Goal: Information Seeking & Learning: Learn about a topic

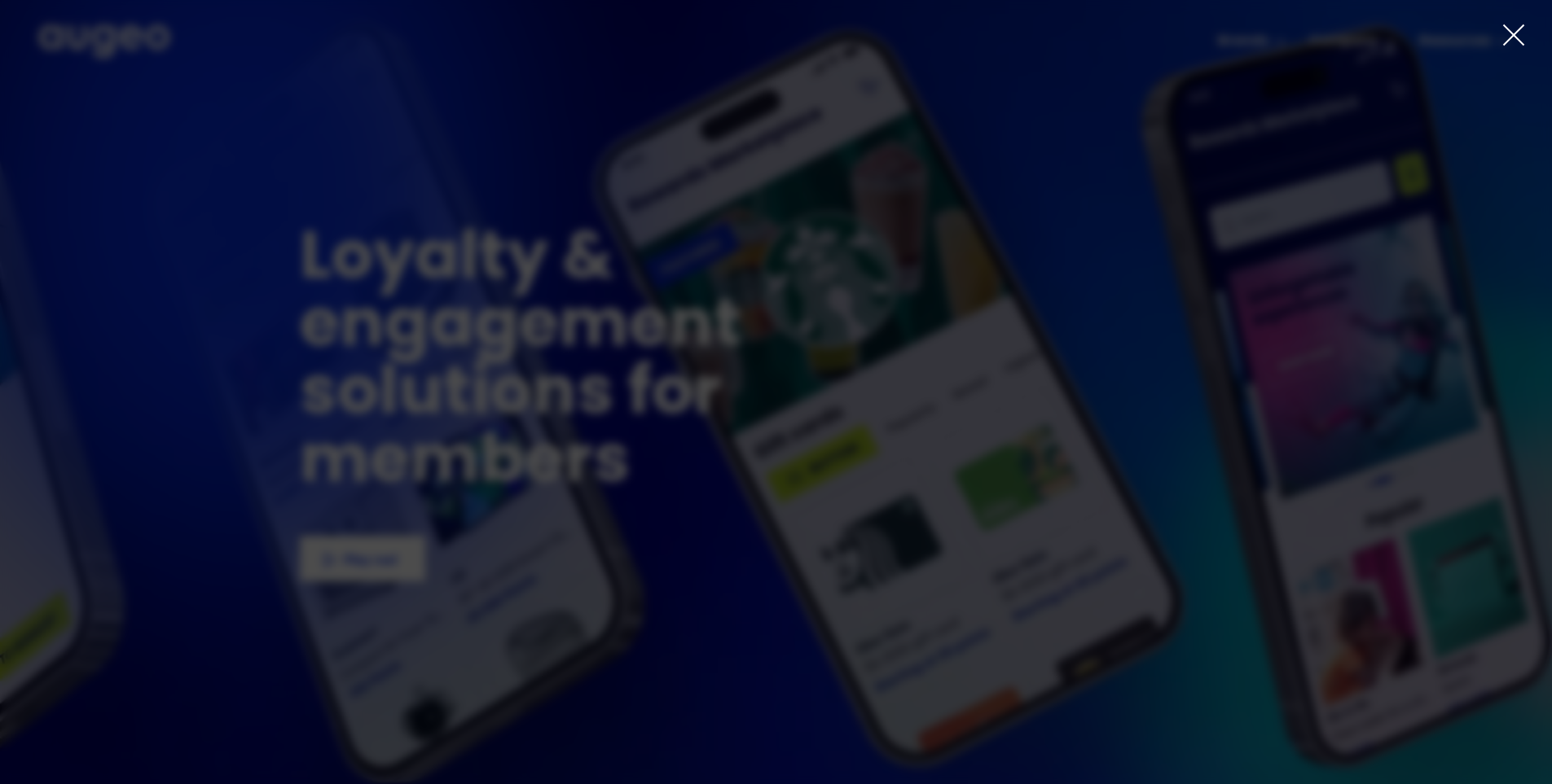
click at [1499, 35] on div at bounding box center [776, 392] width 1552 height 784
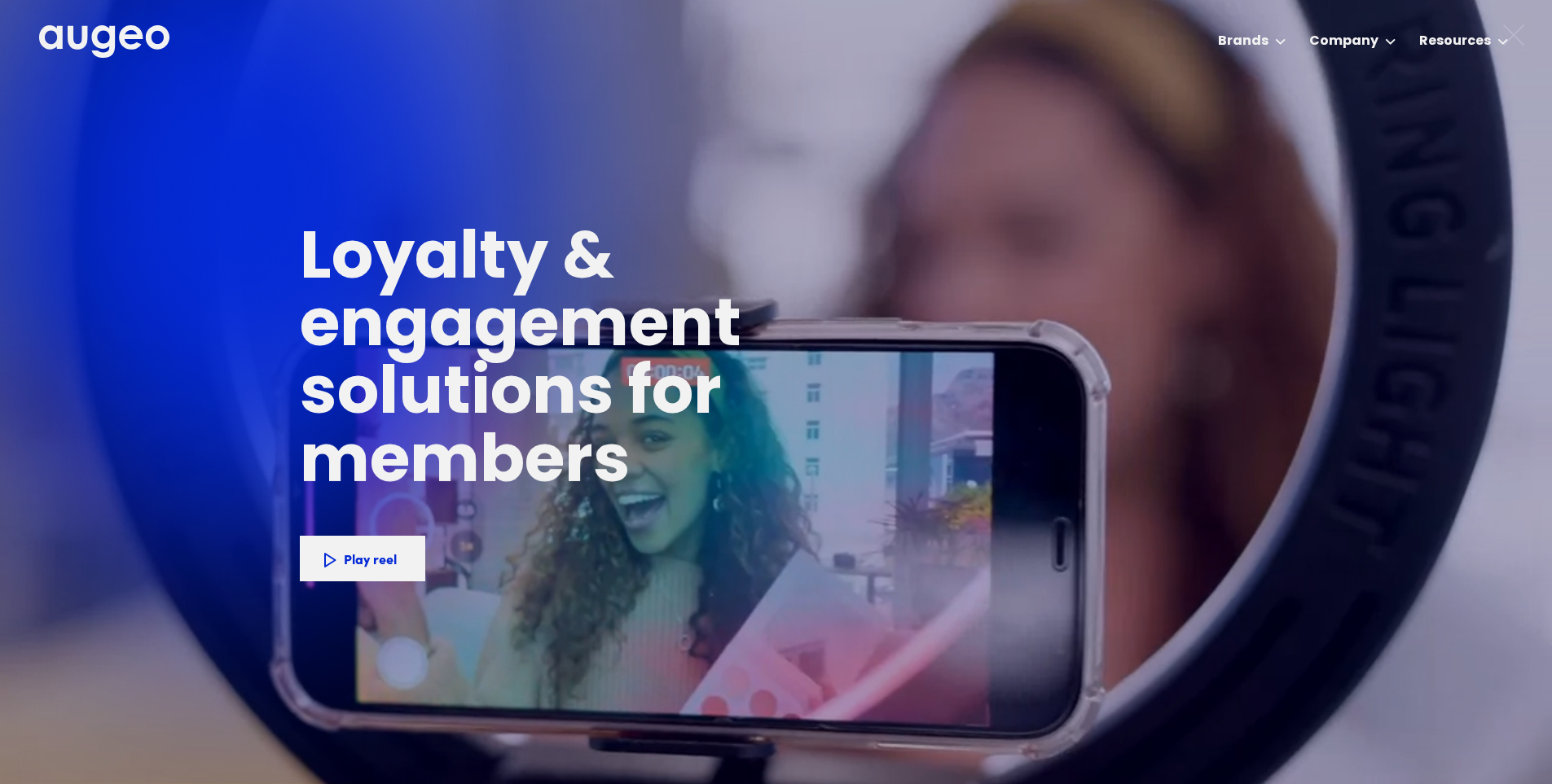
click at [1529, 28] on div at bounding box center [776, 392] width 1552 height 784
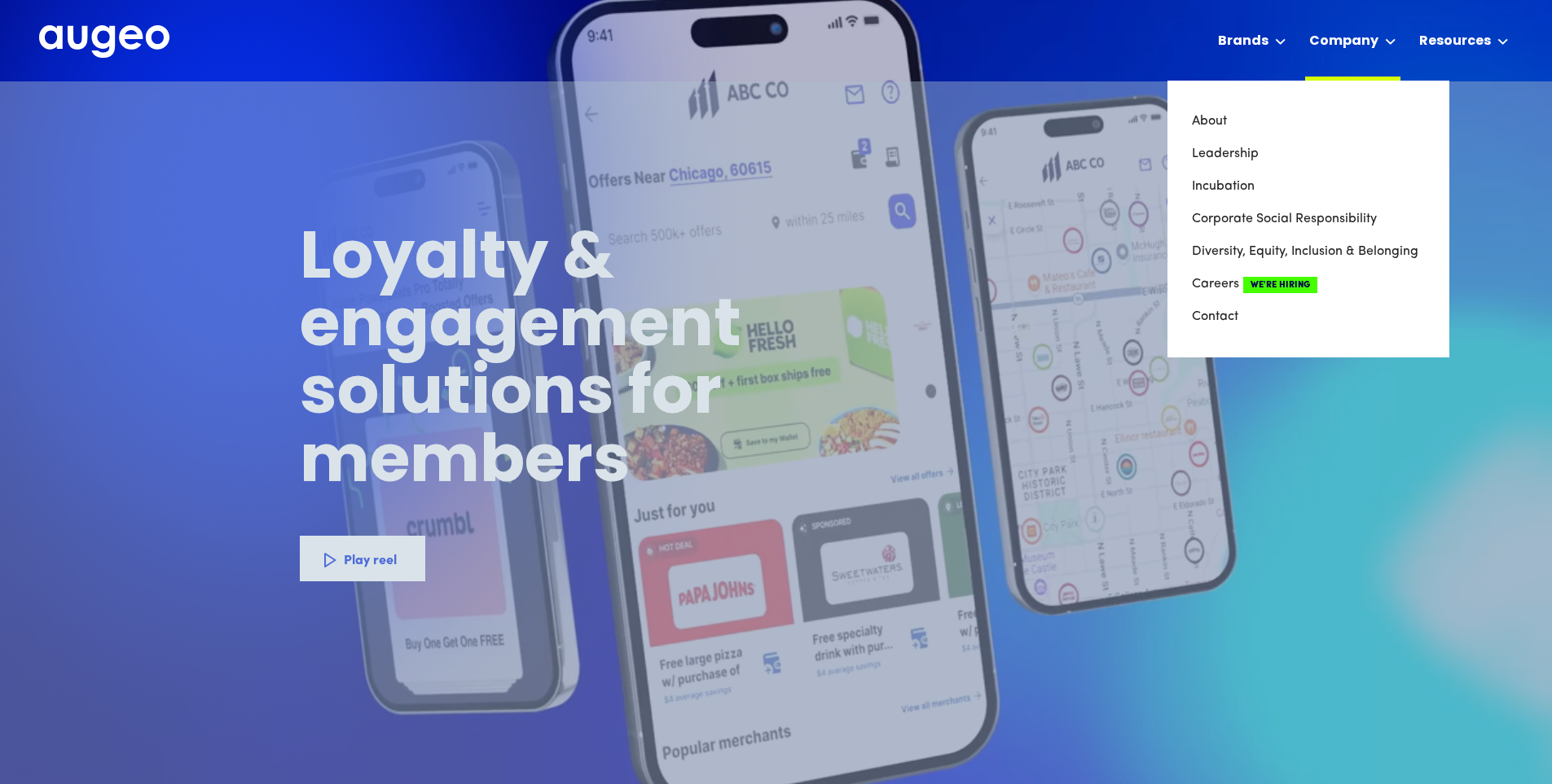
click at [1392, 36] on div at bounding box center [1391, 41] width 12 height 20
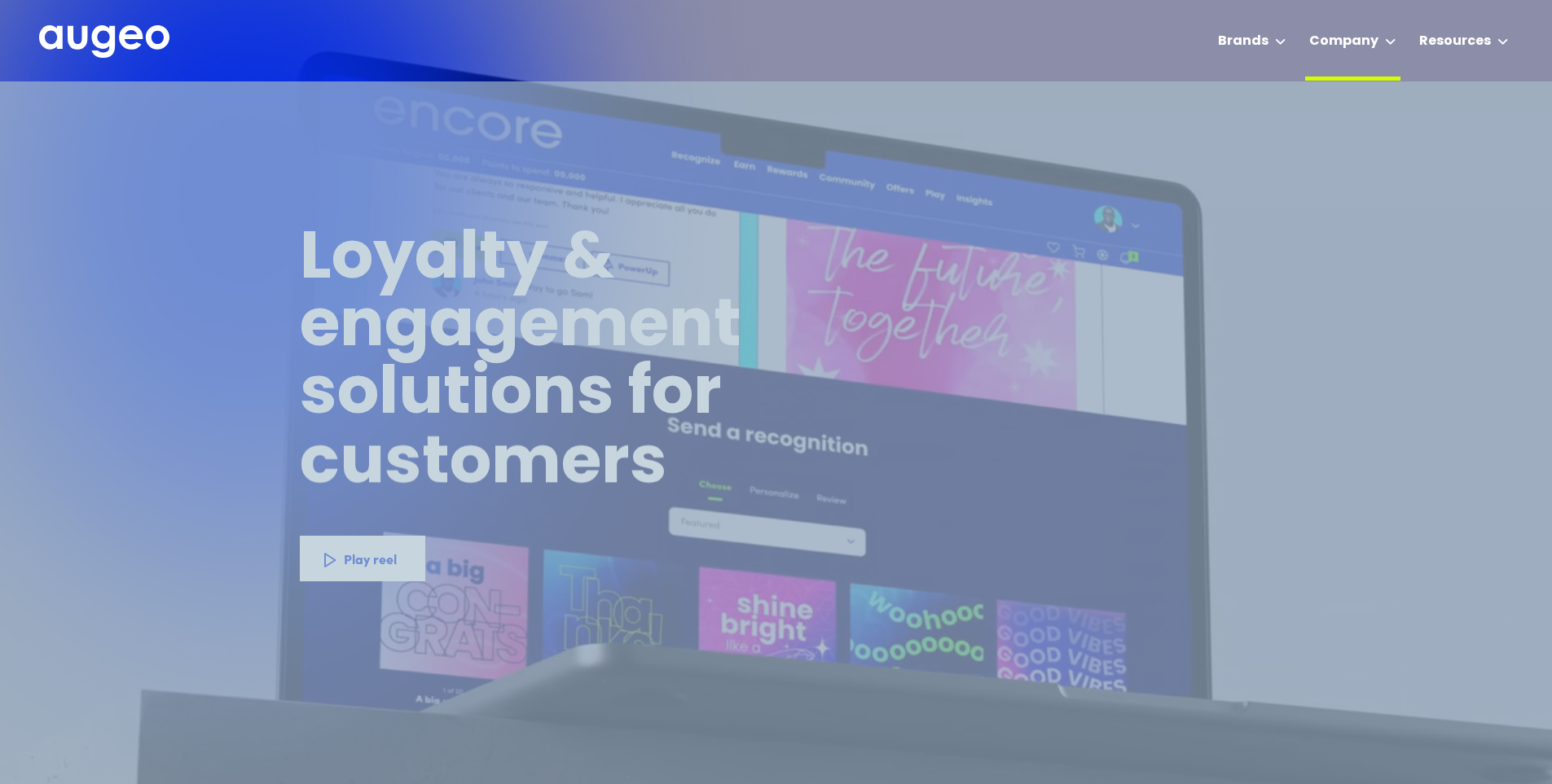
click at [1392, 37] on div at bounding box center [1391, 41] width 12 height 20
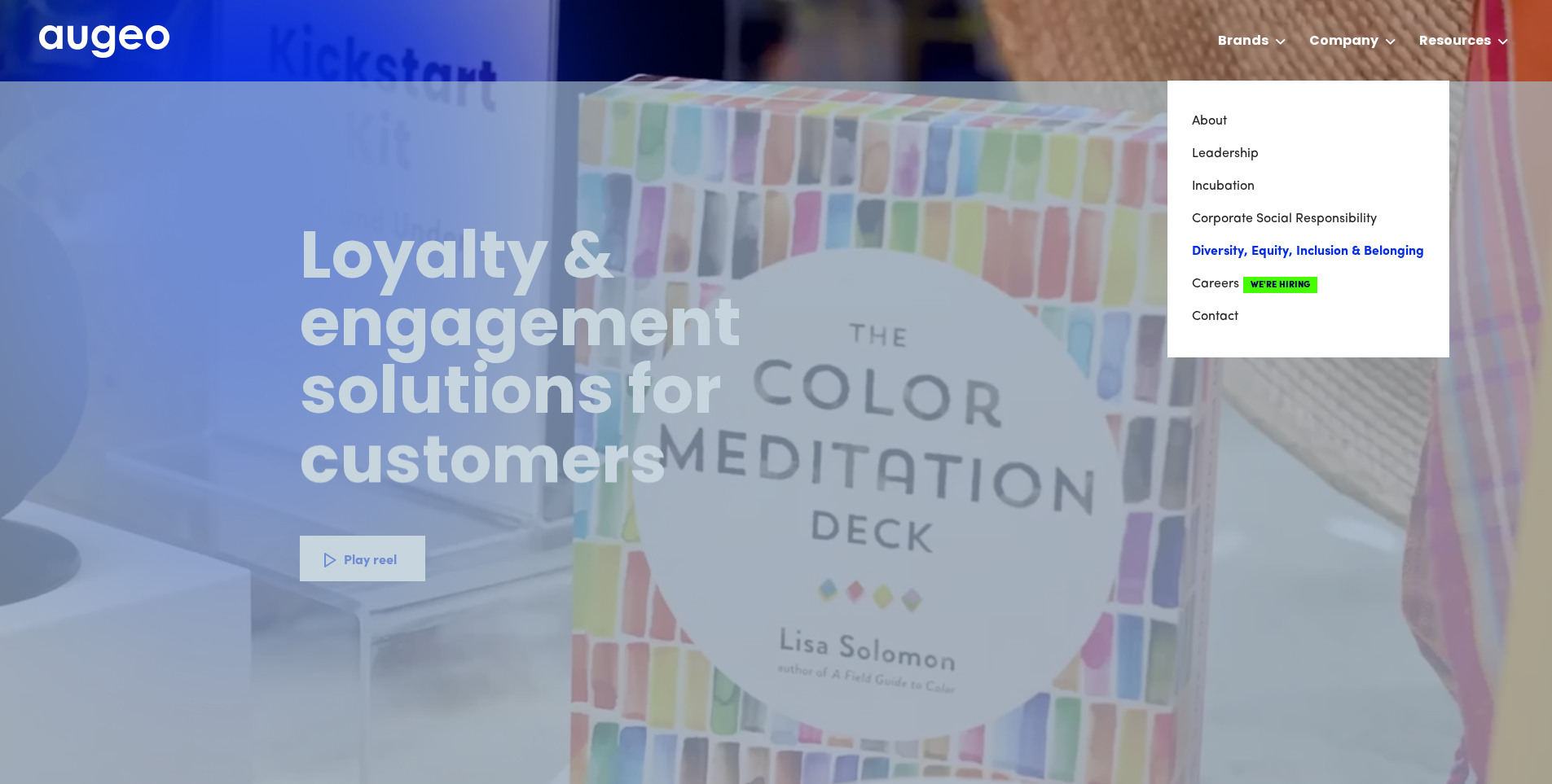
click at [1309, 251] on link "Diversity, Equity, Inclusion & Belonging" at bounding box center [1309, 251] width 233 height 32
